Goal: Entertainment & Leisure: Consume media (video, audio)

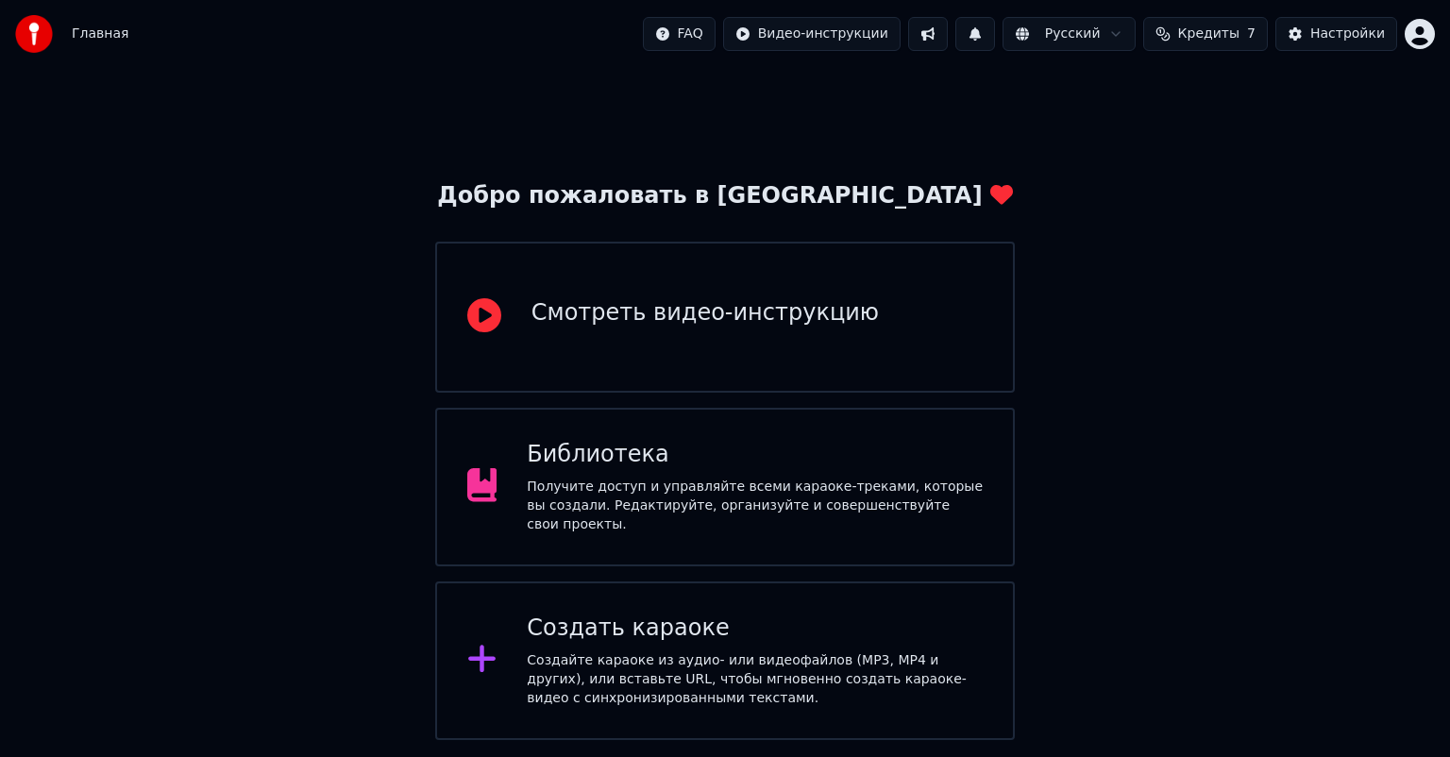
click at [801, 482] on div "Библиотека Получите доступ и управляйте всеми караоке-треками, которые вы созда…" at bounding box center [755, 487] width 456 height 94
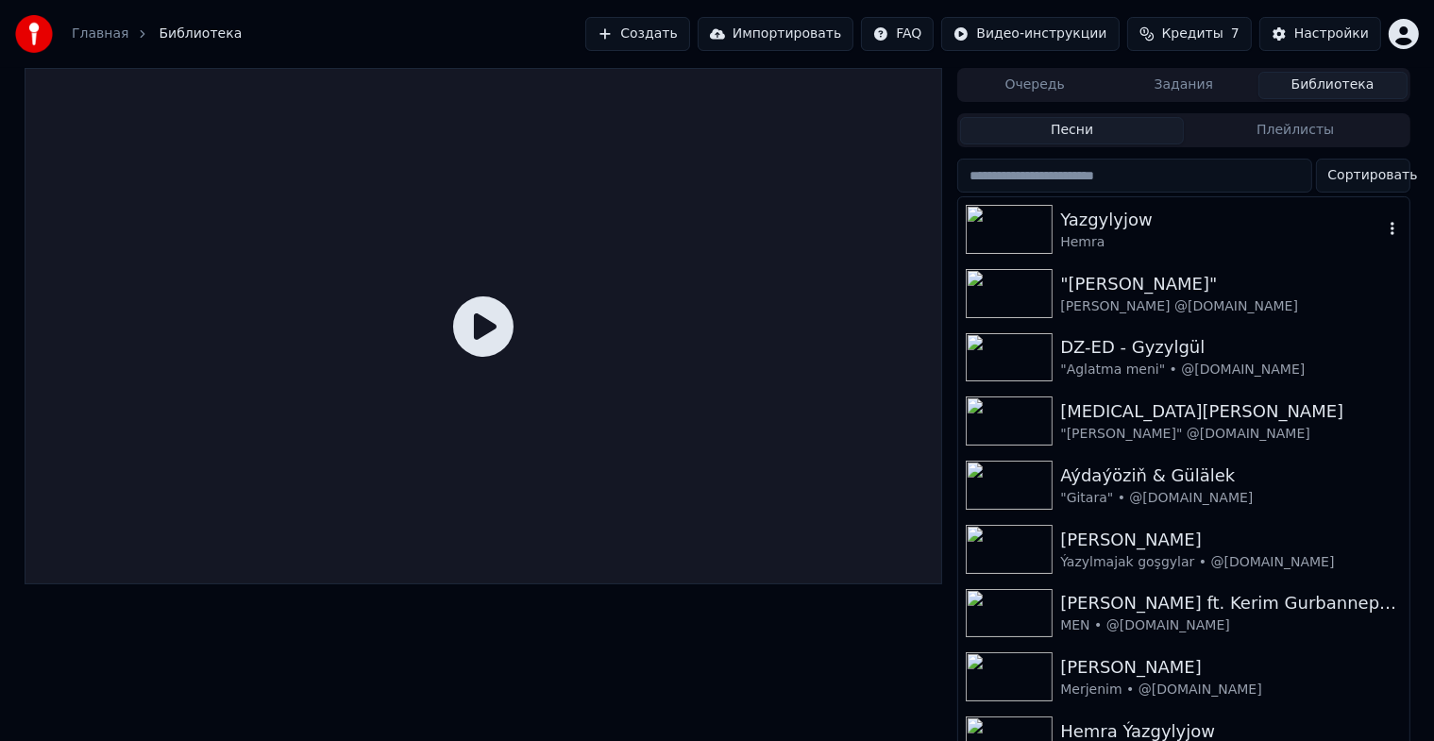
click at [1012, 234] on img at bounding box center [1009, 229] width 87 height 49
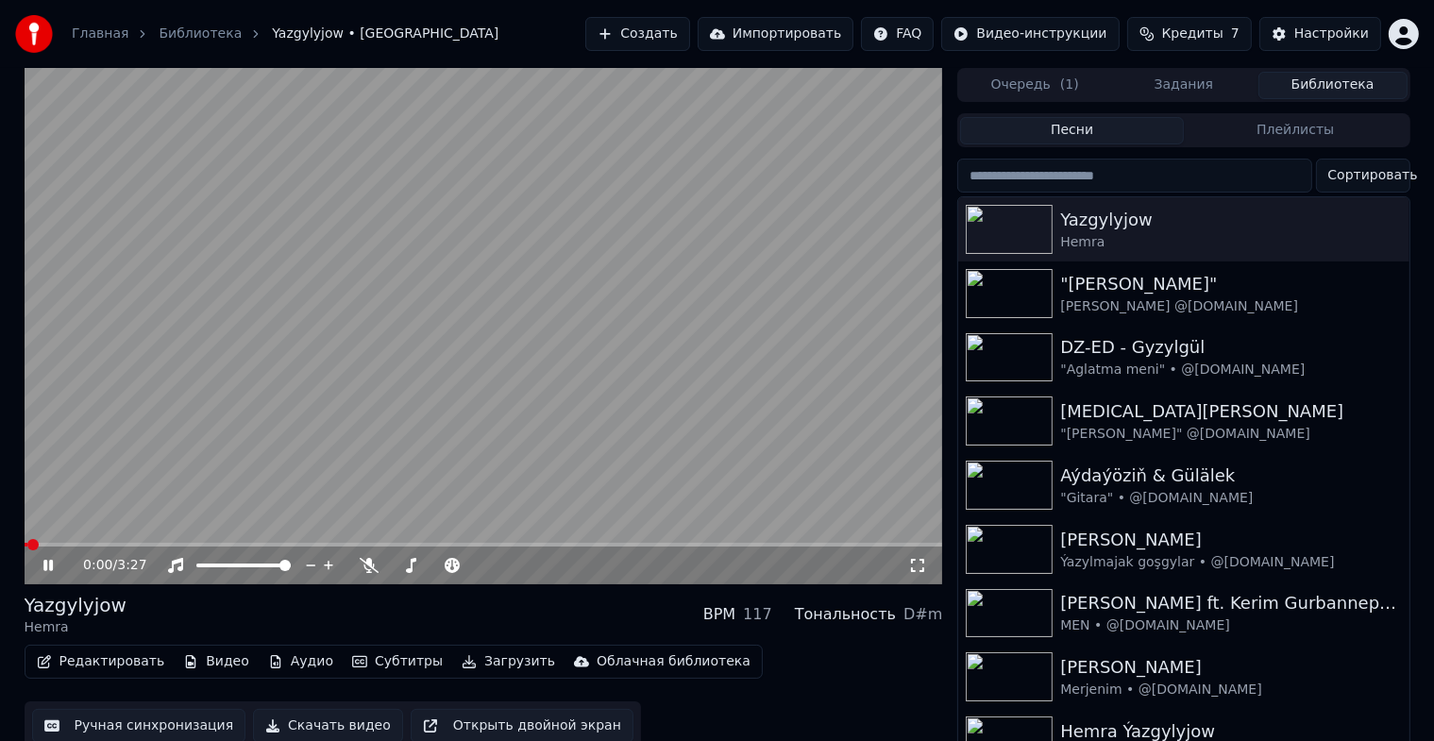
click at [51, 565] on icon at bounding box center [47, 565] width 9 height 11
click at [47, 563] on icon at bounding box center [47, 565] width 11 height 13
click at [28, 546] on span at bounding box center [38, 545] width 27 height 4
click at [49, 559] on icon at bounding box center [62, 565] width 44 height 15
